Goal: Task Accomplishment & Management: Complete application form

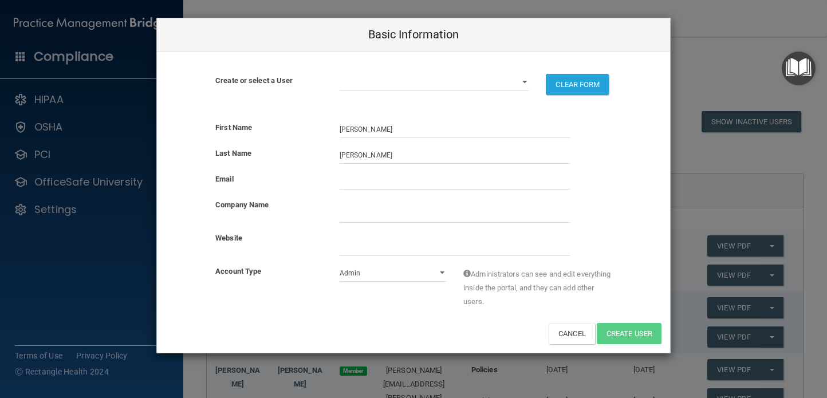
select select "practice_admin"
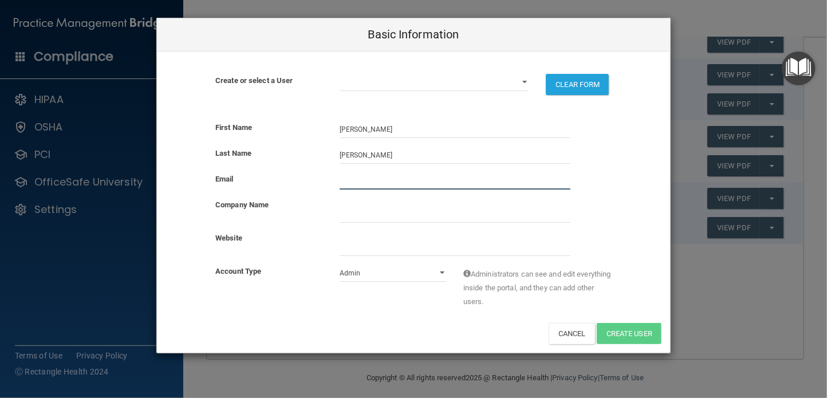
click at [405, 180] on input "email" at bounding box center [455, 180] width 231 height 17
type input "[EMAIL_ADDRESS][DOMAIN_NAME]"
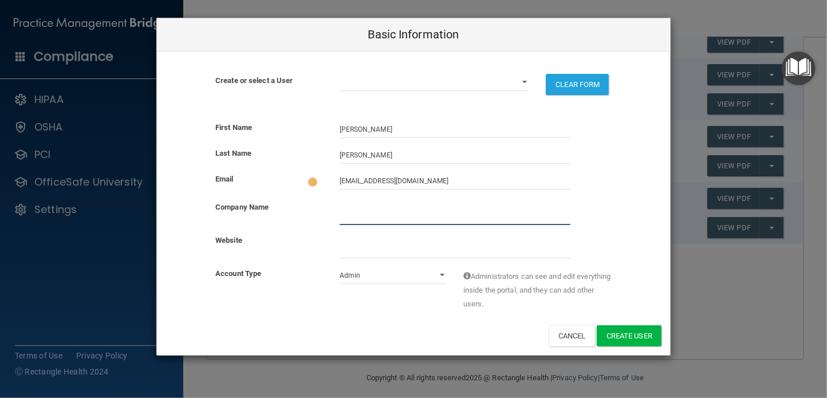
click at [357, 217] on input "company_name" at bounding box center [455, 216] width 231 height 17
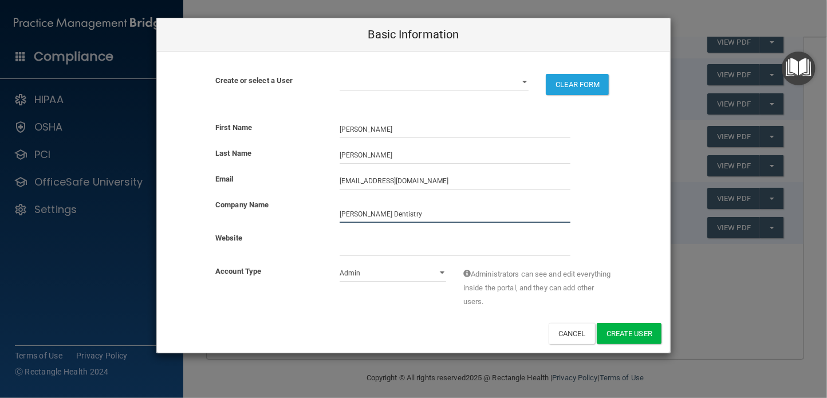
type input "[PERSON_NAME] Dentistry"
click at [362, 274] on select "Admin Member" at bounding box center [393, 273] width 107 height 17
select select "practice_member"
click at [340, 265] on select "Admin Member" at bounding box center [393, 273] width 107 height 17
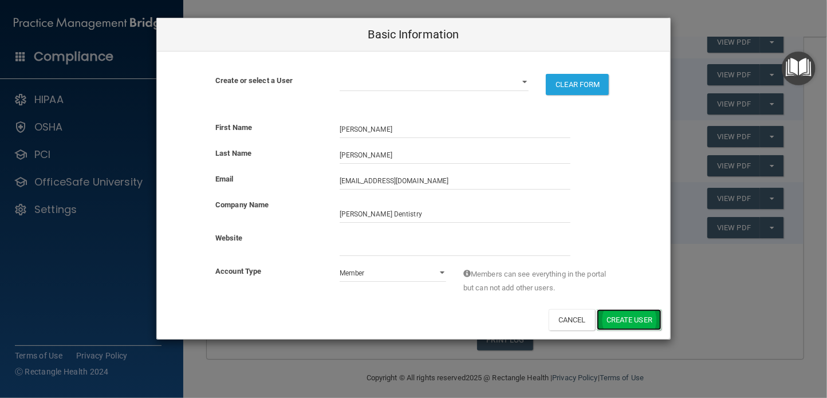
click at [613, 316] on button "Create User" at bounding box center [629, 319] width 65 height 21
click at [526, 81] on select "[EMAIL_ADDRESS][DOMAIN_NAME] [EMAIL_ADDRESS][DOMAIN_NAME] [EMAIL_ADDRESS][DOMAI…" at bounding box center [435, 82] width 190 height 17
click at [525, 81] on select "[EMAIL_ADDRESS][DOMAIN_NAME] [EMAIL_ADDRESS][DOMAIN_NAME] [EMAIL_ADDRESS][DOMAI…" at bounding box center [435, 82] width 190 height 17
click at [632, 129] on div "First Name [PERSON_NAME]" at bounding box center [413, 129] width 513 height 17
click at [257, 77] on b "Create or select a User" at bounding box center [253, 80] width 77 height 9
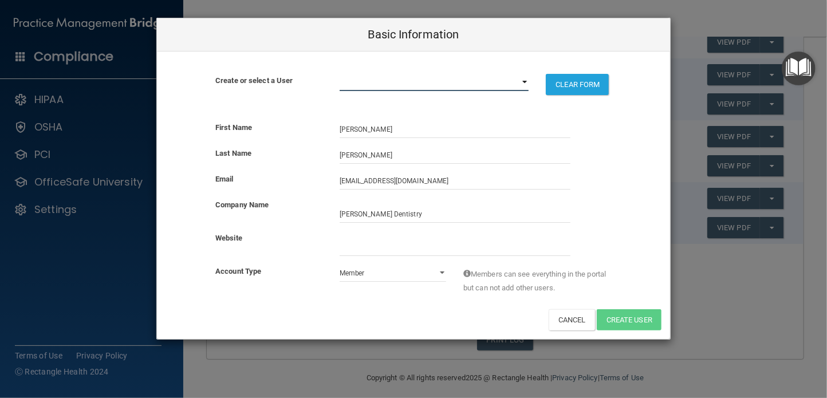
click at [524, 81] on select "[EMAIL_ADDRESS][DOMAIN_NAME] [EMAIL_ADDRESS][DOMAIN_NAME] [EMAIL_ADDRESS][DOMAI…" at bounding box center [435, 82] width 190 height 17
click at [255, 319] on div "Cancel Create User" at bounding box center [413, 319] width 513 height 21
click at [66, 257] on div "Basic Information Create or select a User [EMAIL_ADDRESS][DOMAIN_NAME] [EMAIL_A…" at bounding box center [413, 199] width 827 height 398
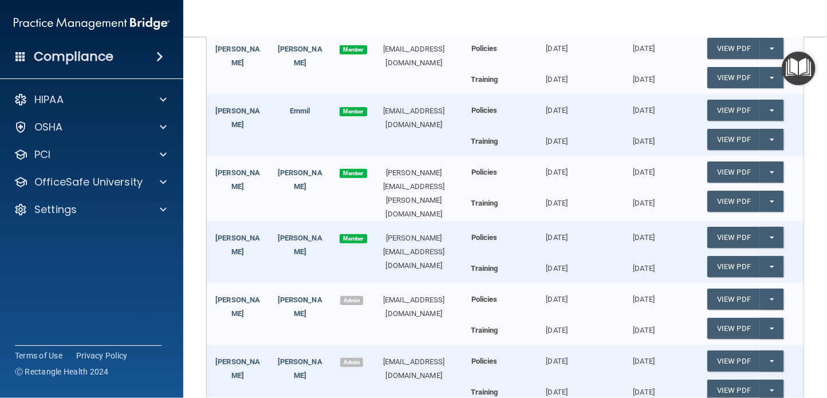
scroll to position [0, 0]
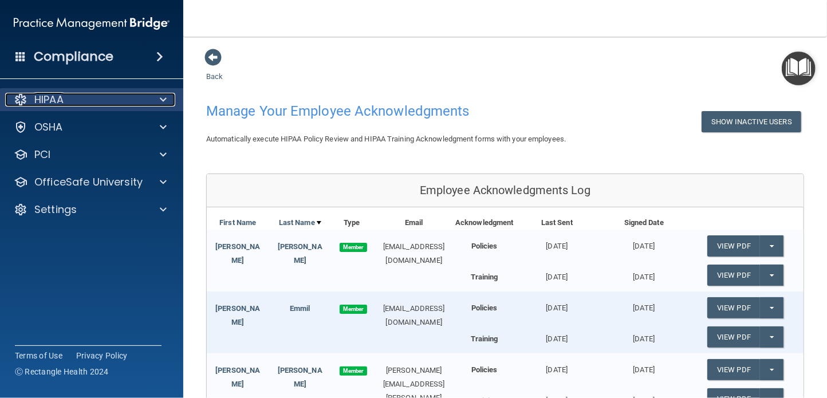
click at [158, 99] on div at bounding box center [161, 100] width 29 height 14
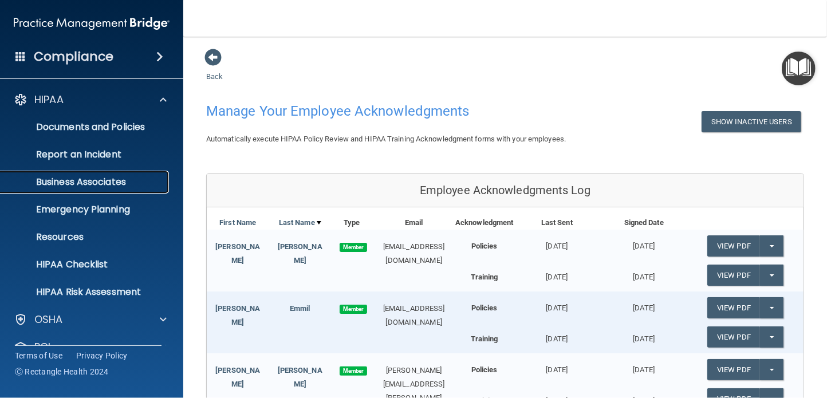
click at [93, 183] on p "Business Associates" at bounding box center [85, 181] width 156 height 11
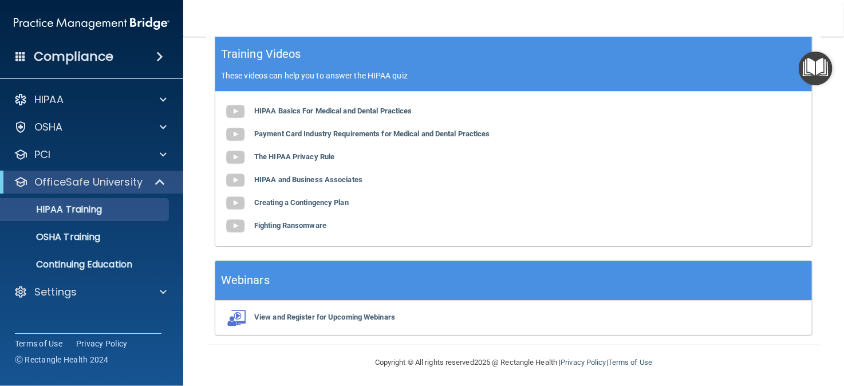
scroll to position [396, 0]
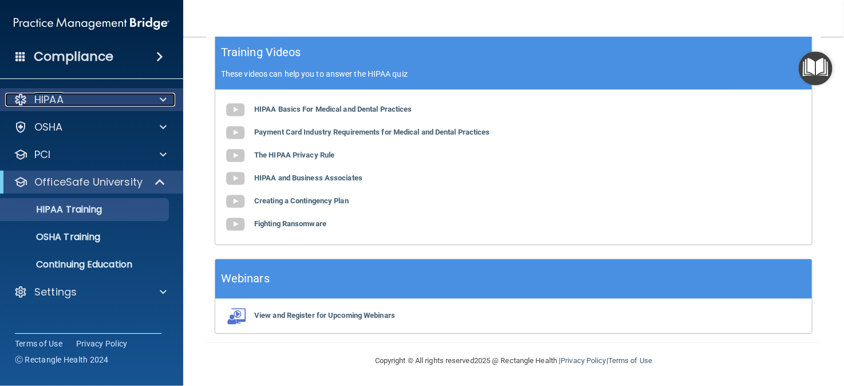
click at [166, 100] on div at bounding box center [161, 100] width 29 height 14
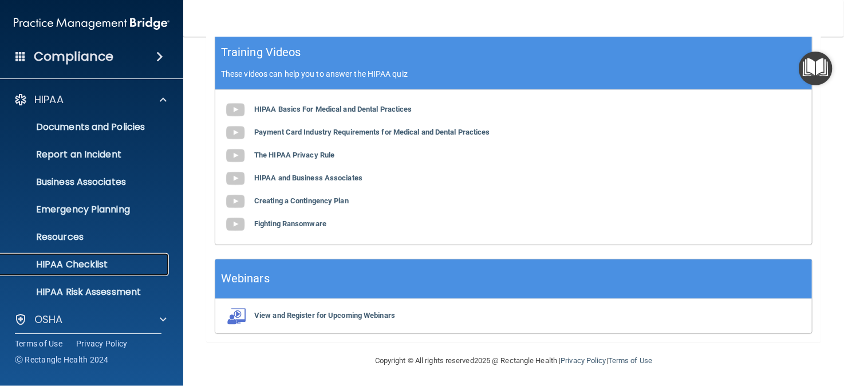
click at [83, 263] on p "HIPAA Checklist" at bounding box center [85, 264] width 156 height 11
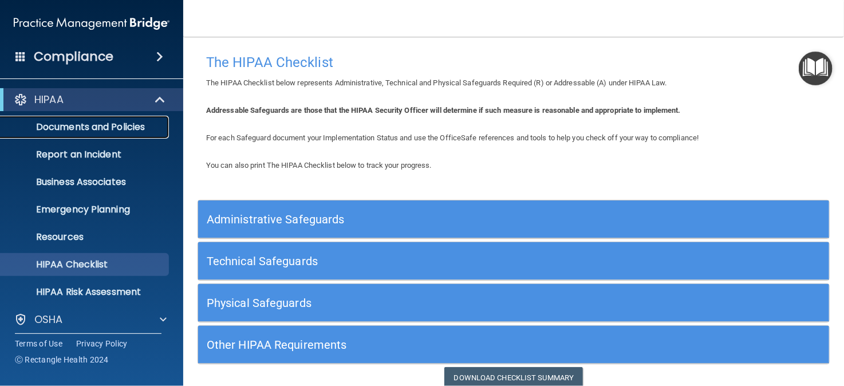
click at [88, 124] on p "Documents and Policies" at bounding box center [85, 126] width 156 height 11
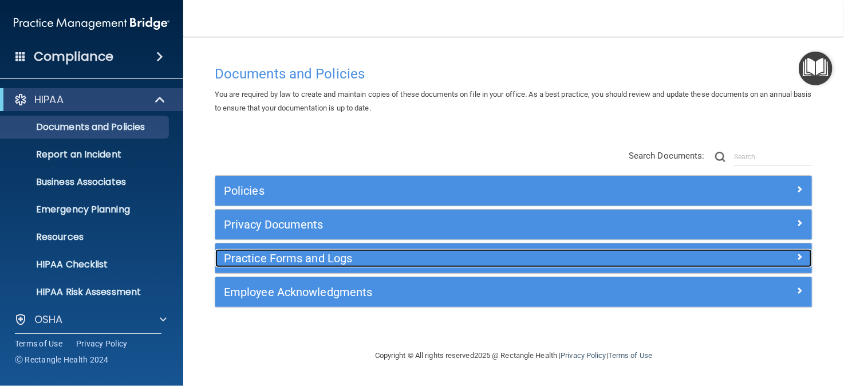
click at [794, 254] on div at bounding box center [738, 256] width 150 height 14
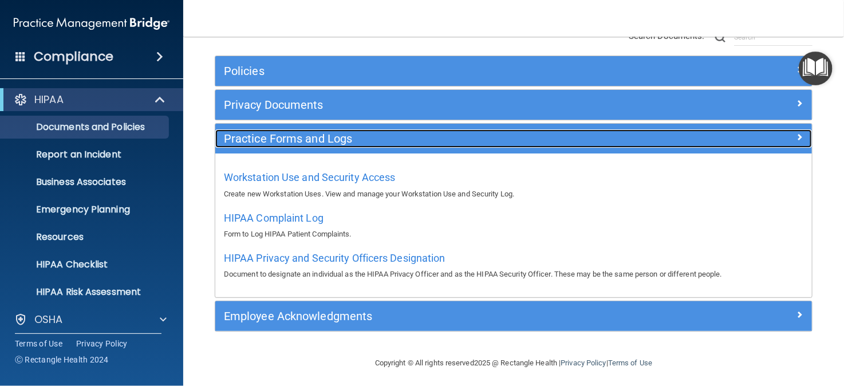
scroll to position [123, 0]
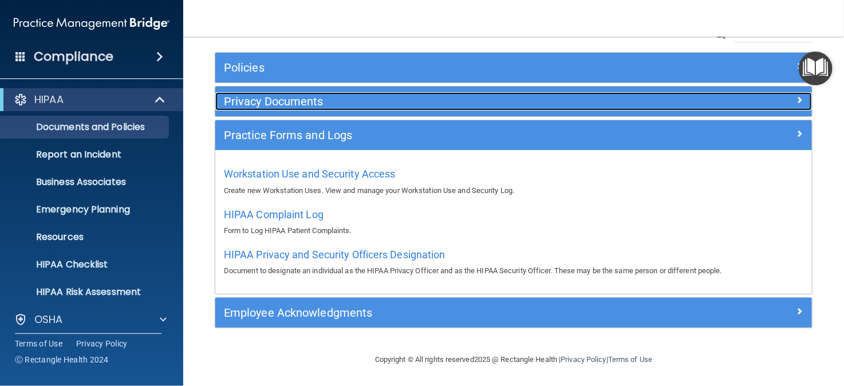
click at [797, 97] on span at bounding box center [800, 100] width 7 height 14
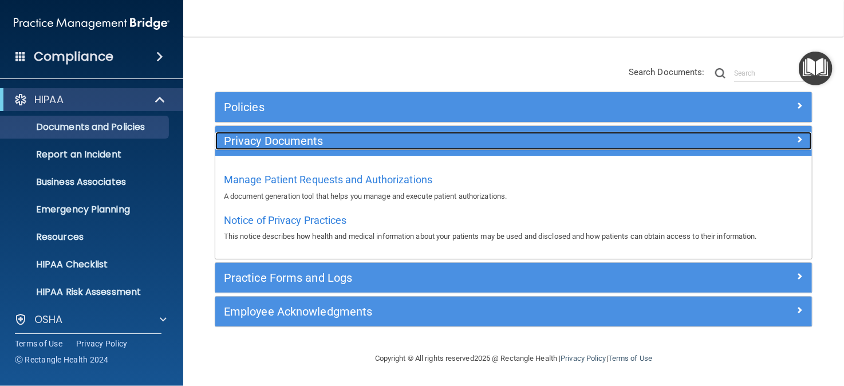
scroll to position [82, 0]
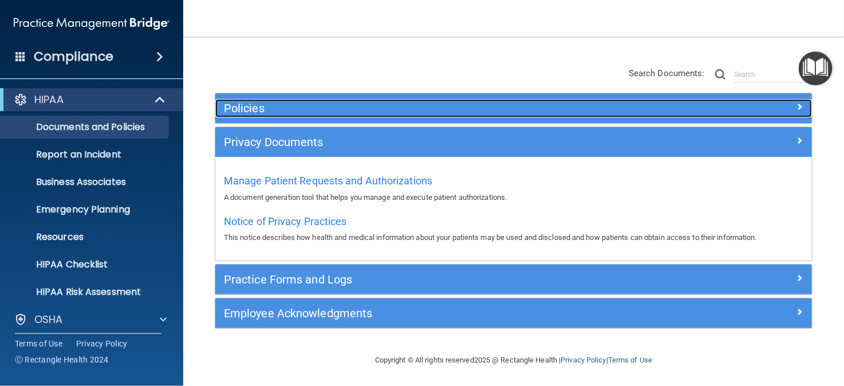
click at [797, 107] on span at bounding box center [800, 107] width 7 height 14
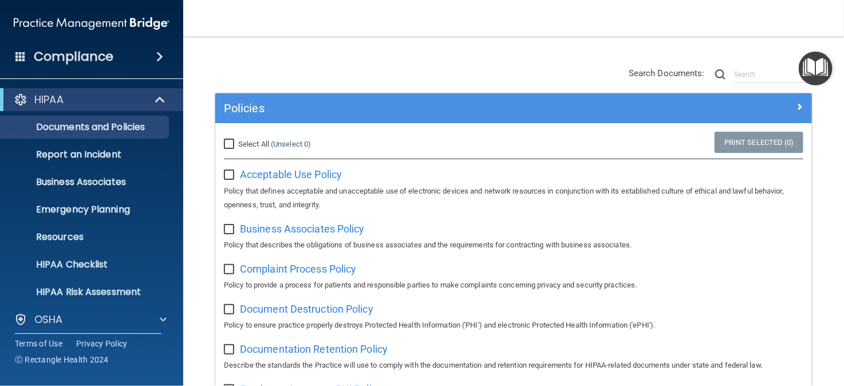
click at [231, 227] on input "checkbox" at bounding box center [230, 229] width 13 height 9
checkbox input "true"
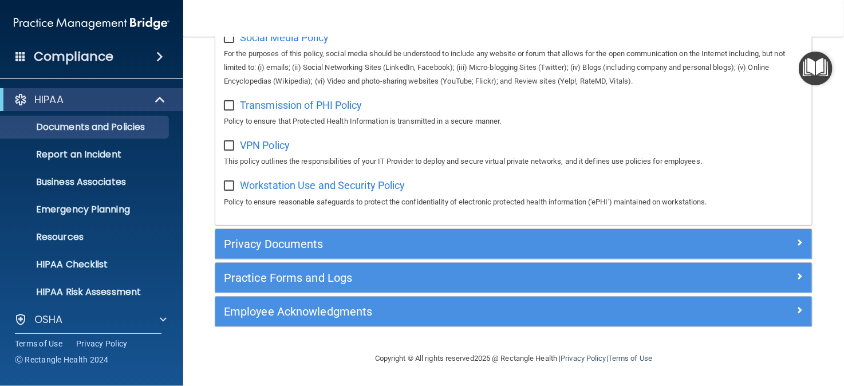
scroll to position [934, 0]
click at [82, 182] on p "Business Associates" at bounding box center [85, 181] width 156 height 11
